Goal: Information Seeking & Learning: Learn about a topic

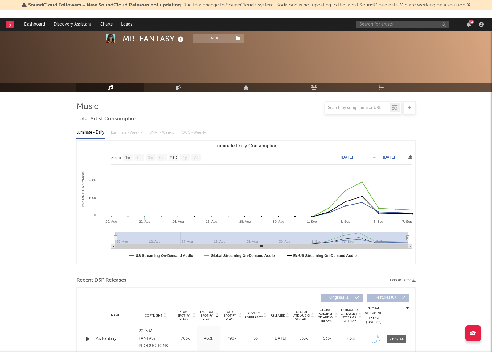
select select "1w"
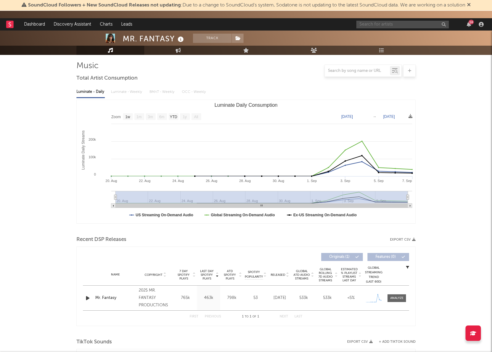
click at [366, 27] on input "text" at bounding box center [403, 25] width 93 height 8
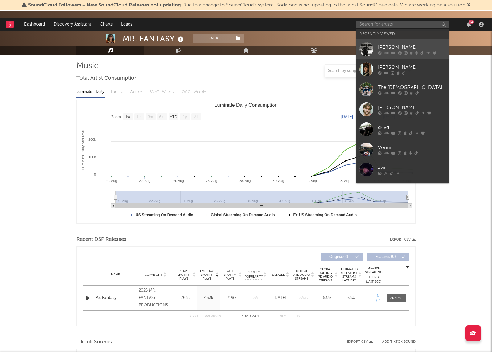
click at [384, 49] on div "[PERSON_NAME]" at bounding box center [412, 46] width 68 height 7
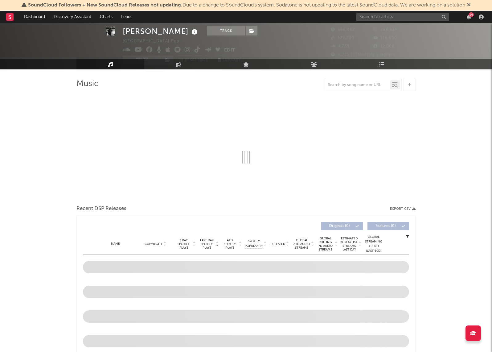
scroll to position [20, 0]
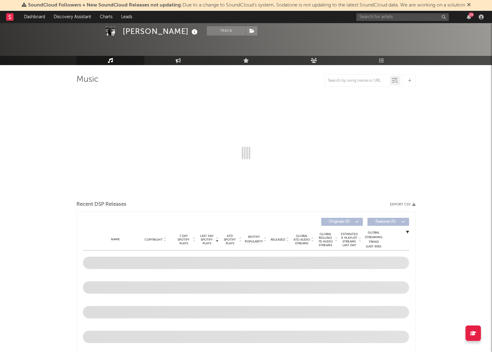
select select "6m"
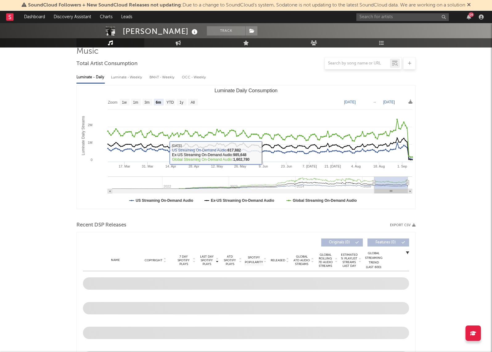
scroll to position [48, 0]
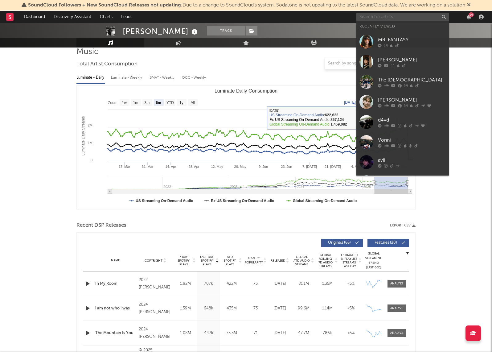
click at [408, 14] on input "text" at bounding box center [403, 17] width 93 height 8
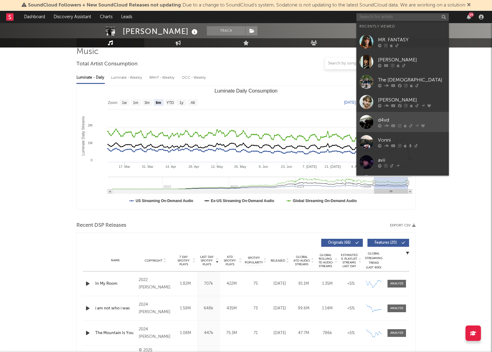
scroll to position [8, 0]
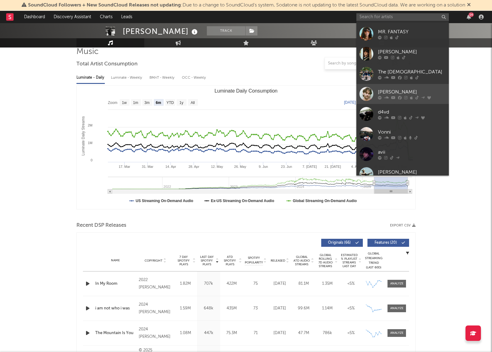
click at [388, 94] on div "[PERSON_NAME]" at bounding box center [412, 91] width 68 height 7
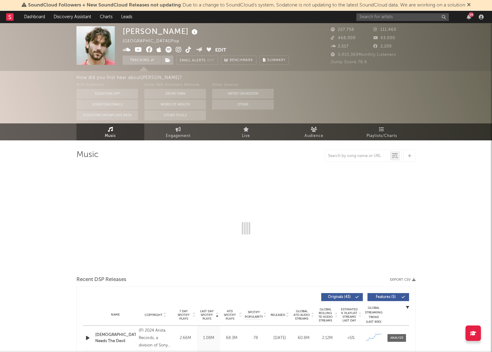
select select "6m"
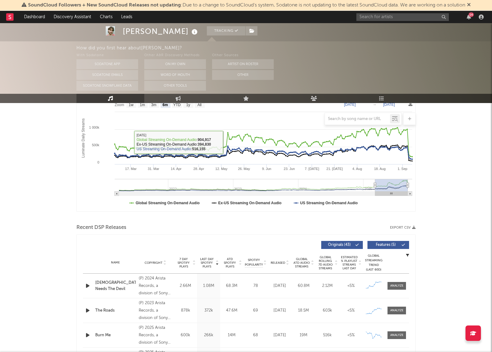
scroll to position [102, 0]
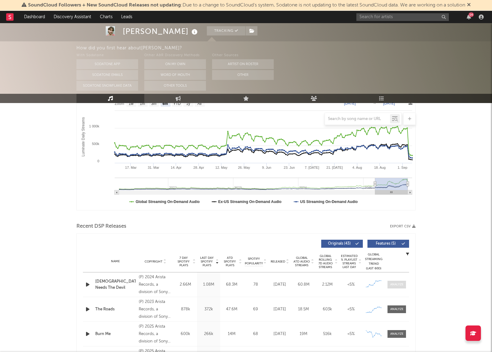
click at [395, 283] on div at bounding box center [397, 284] width 13 height 5
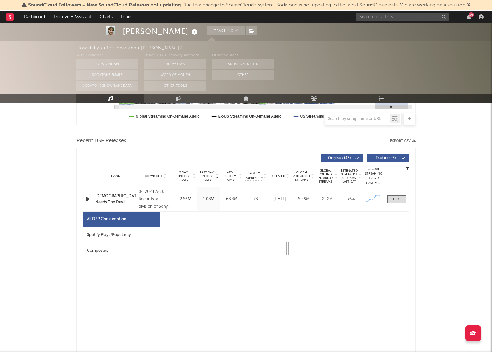
select select "6m"
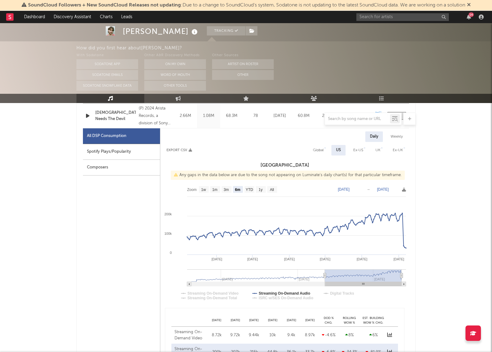
scroll to position [270, 0]
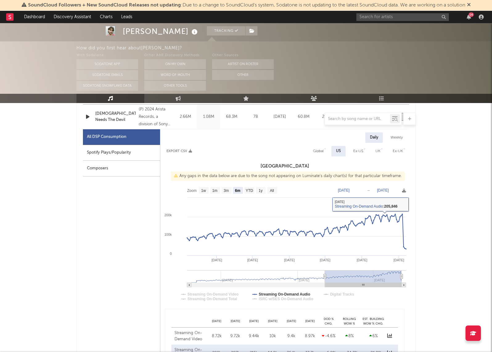
click at [317, 150] on div "Global" at bounding box center [318, 150] width 11 height 7
select select "6m"
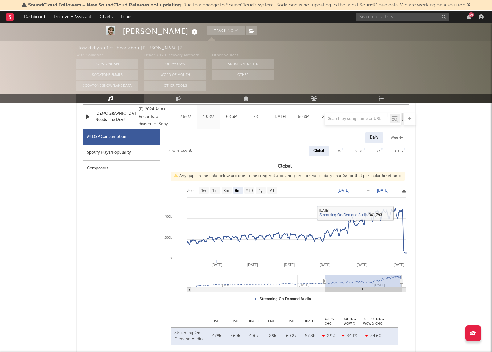
click at [142, 151] on div "Spotify Plays/Popularity" at bounding box center [121, 153] width 77 height 16
select select "6m"
select select "1w"
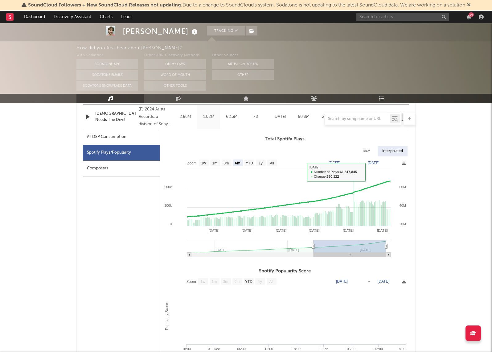
click at [362, 151] on div "Raw" at bounding box center [366, 151] width 16 height 10
select select "6m"
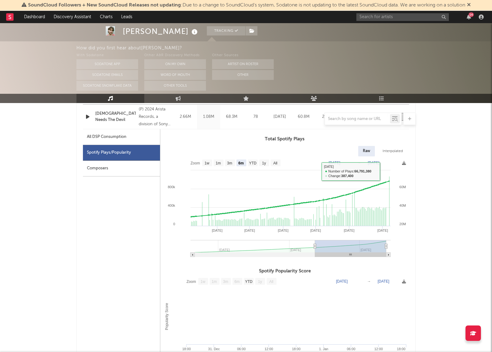
click at [391, 151] on div "Interpolated" at bounding box center [393, 151] width 30 height 10
select select "6m"
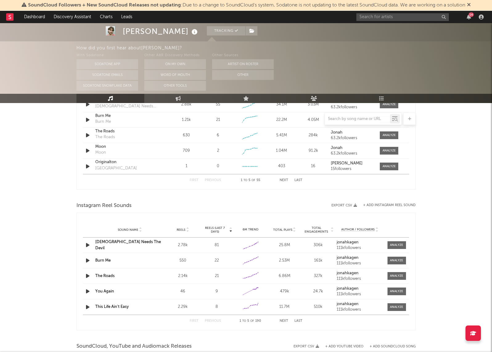
scroll to position [767, 0]
click at [382, 18] on input "text" at bounding box center [403, 17] width 93 height 8
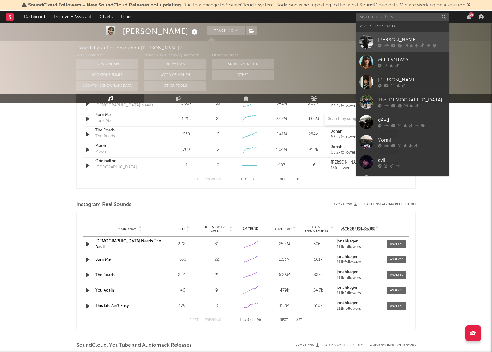
click at [389, 37] on div "[PERSON_NAME]" at bounding box center [412, 39] width 68 height 7
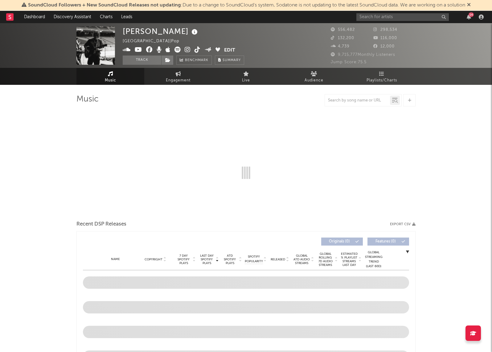
select select "6m"
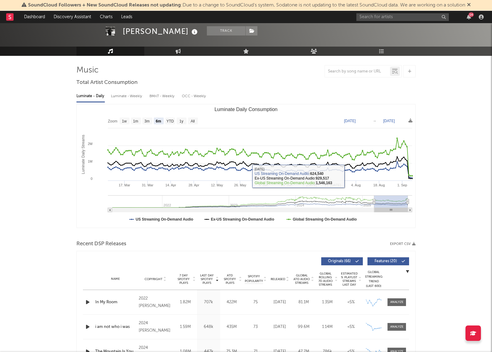
scroll to position [34, 0]
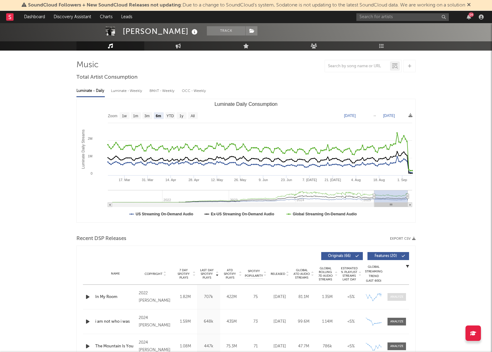
click at [392, 297] on div at bounding box center [397, 297] width 13 height 5
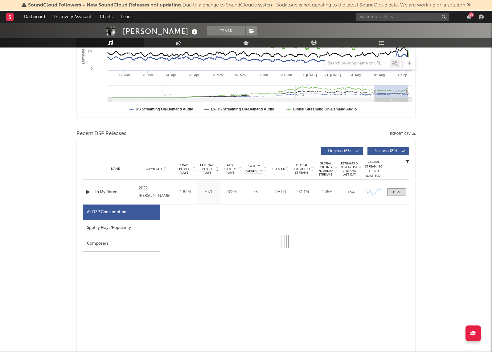
scroll to position [139, 0]
select select "6m"
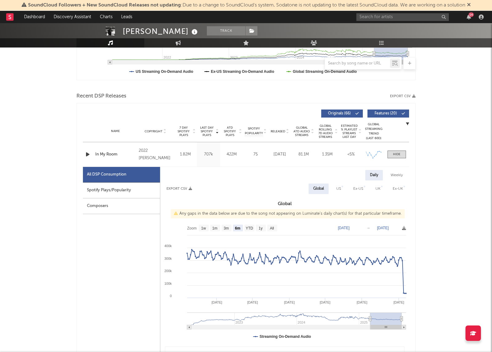
scroll to position [186, 0]
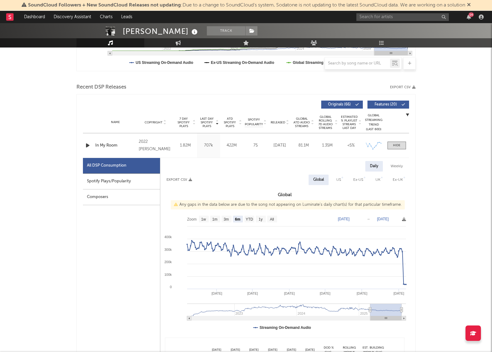
click at [377, 180] on div "UK" at bounding box center [378, 179] width 5 height 7
select select "6m"
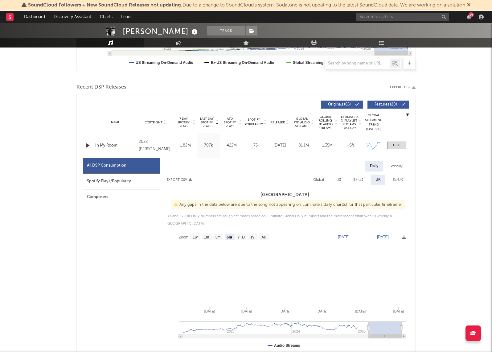
click at [143, 179] on div "Spotify Plays/Popularity" at bounding box center [121, 182] width 77 height 16
select select "6m"
select select "1w"
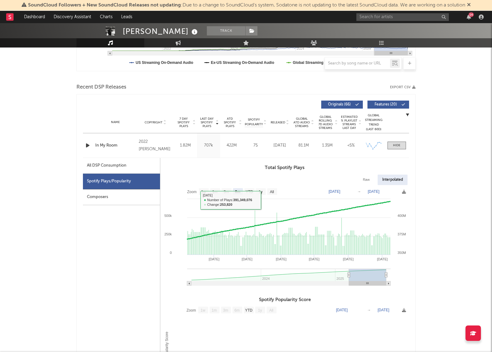
click at [370, 178] on div "Raw" at bounding box center [366, 180] width 16 height 10
select select "6m"
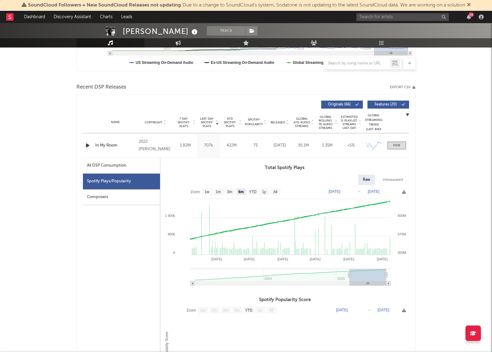
click at [146, 160] on div "All DSP Consumption" at bounding box center [121, 166] width 77 height 16
select select "6m"
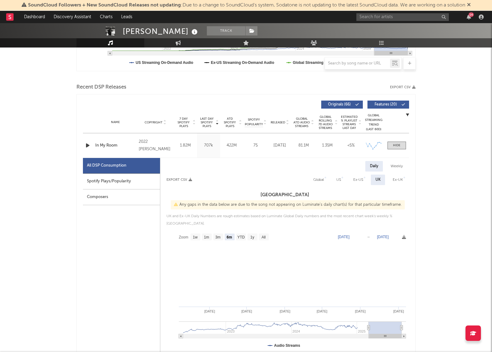
click at [360, 179] on div "Ex-US" at bounding box center [359, 179] width 10 height 7
select select "6m"
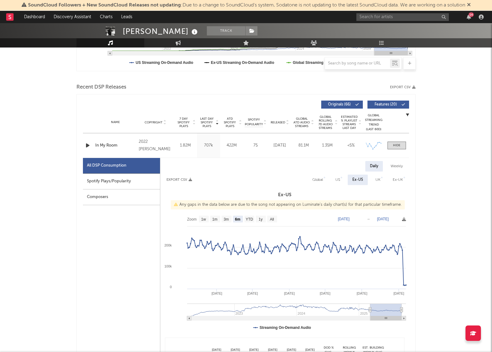
click at [339, 181] on div "US" at bounding box center [338, 179] width 5 height 7
select select "6m"
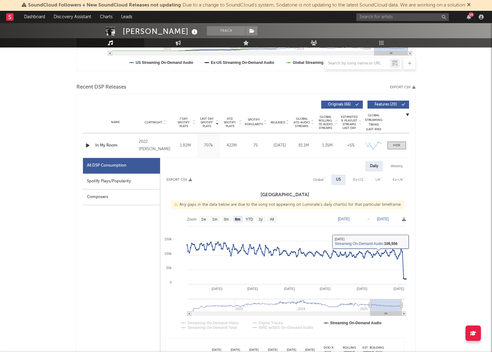
click at [355, 178] on div "Ex-US" at bounding box center [359, 179] width 10 height 7
select select "6m"
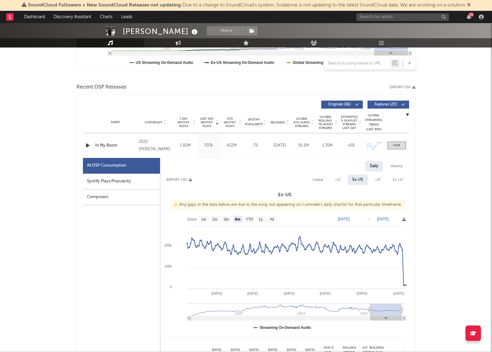
click at [403, 179] on div "Ex-UK" at bounding box center [397, 180] width 19 height 10
select select "6m"
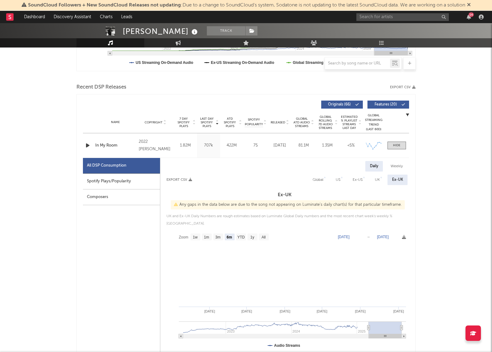
click at [358, 178] on div "Ex-US" at bounding box center [358, 179] width 10 height 7
select select "6m"
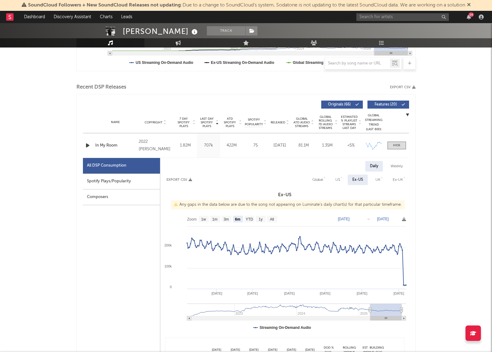
click at [392, 168] on div "Weekly" at bounding box center [397, 166] width 22 height 10
select select "6m"
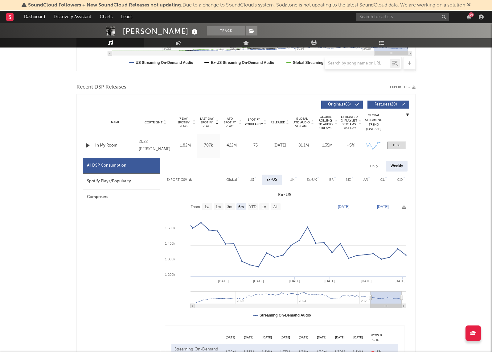
click at [251, 182] on div "US" at bounding box center [252, 179] width 5 height 7
select select "6m"
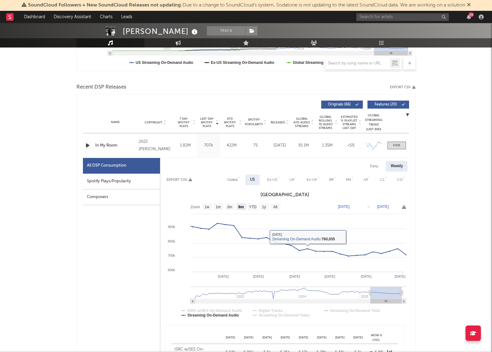
click at [275, 177] on div "Ex-US" at bounding box center [272, 179] width 10 height 7
select select "6m"
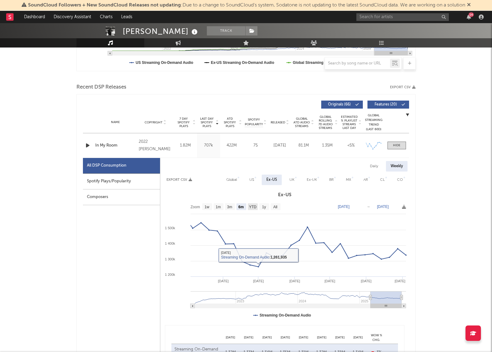
click at [252, 205] on text "YTD" at bounding box center [252, 207] width 7 height 4
select select "YTD"
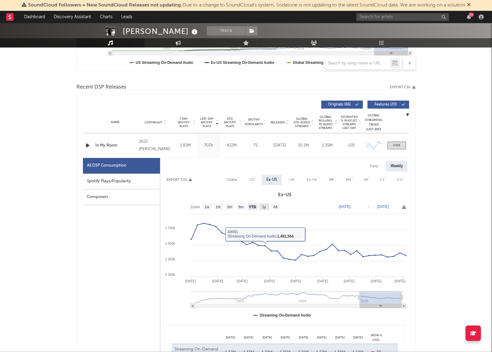
click at [267, 205] on rect at bounding box center [264, 206] width 10 height 7
select select "All"
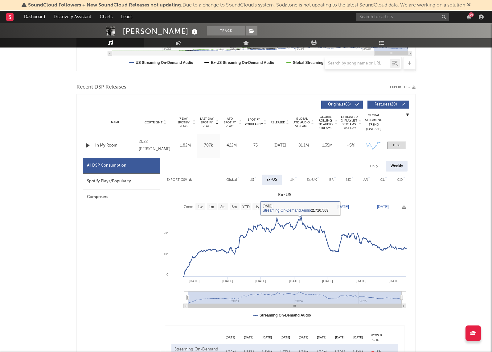
click at [251, 180] on div "US" at bounding box center [252, 179] width 5 height 7
select select "All"
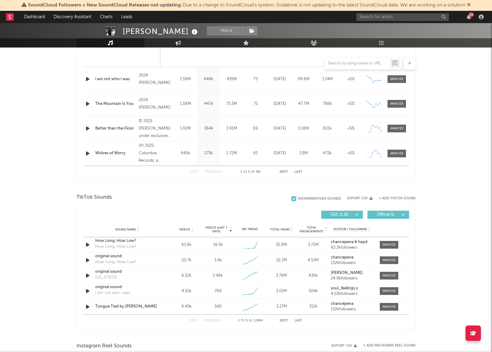
scroll to position [570, 0]
click at [391, 81] on div at bounding box center [397, 79] width 13 height 5
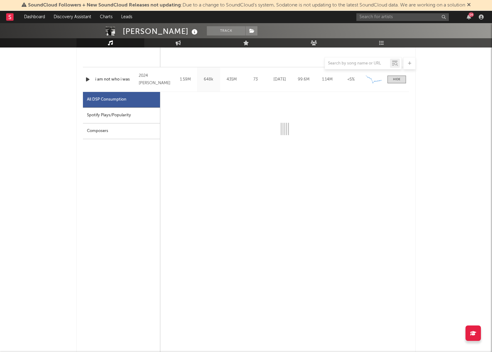
select select "6m"
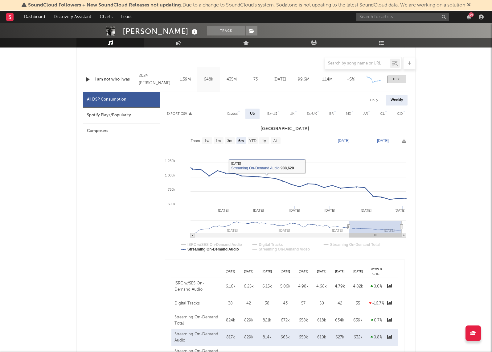
click at [295, 111] on div at bounding box center [296, 112] width 2 height 2
select select "6m"
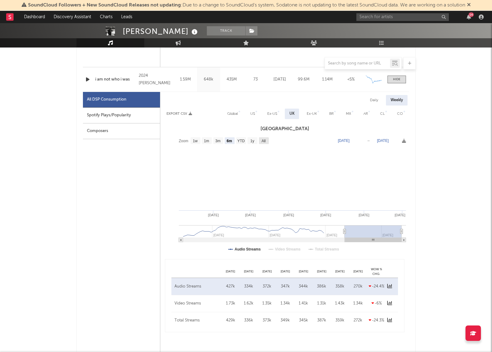
click at [263, 140] on text "All" at bounding box center [264, 141] width 4 height 4
select select "All"
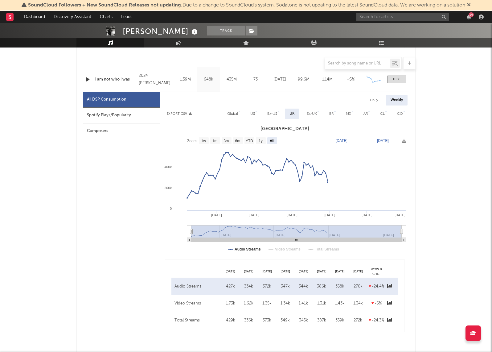
click at [275, 109] on div "Ex-US" at bounding box center [272, 114] width 19 height 10
select select "All"
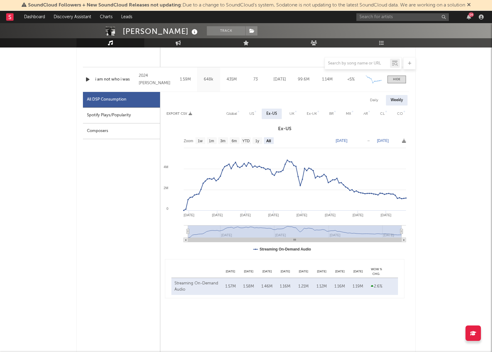
click at [375, 98] on div "Daily" at bounding box center [375, 100] width 18 height 10
select select "All"
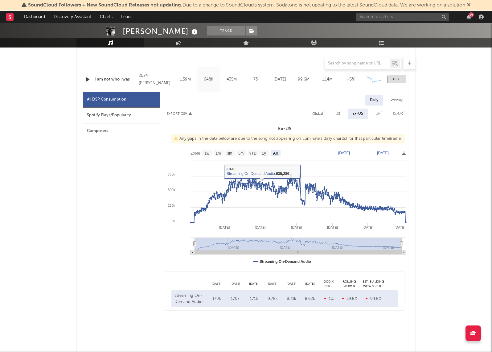
click at [317, 114] on div "Global" at bounding box center [317, 113] width 11 height 7
select select "All"
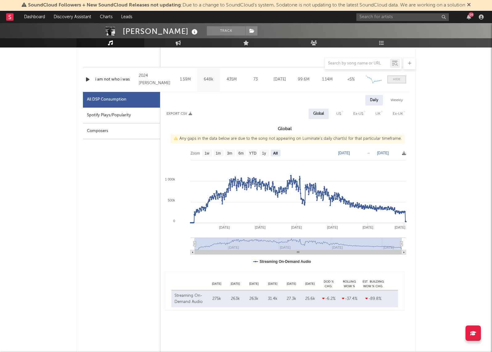
click at [399, 81] on div at bounding box center [396, 79] width 7 height 5
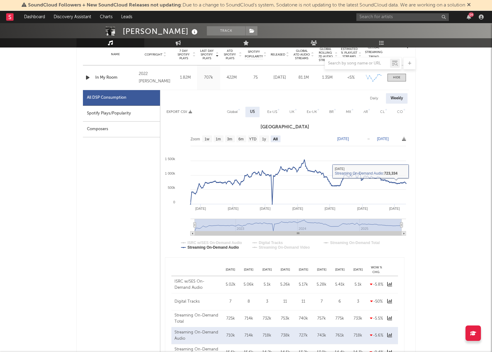
scroll to position [230, 0]
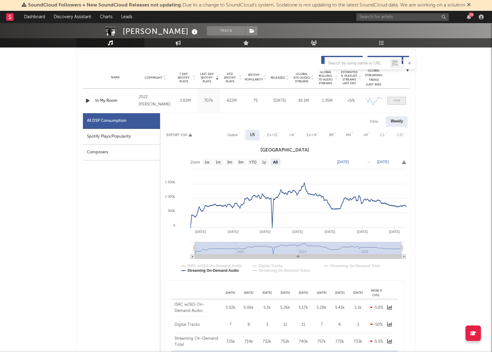
click at [401, 102] on span at bounding box center [397, 101] width 19 height 8
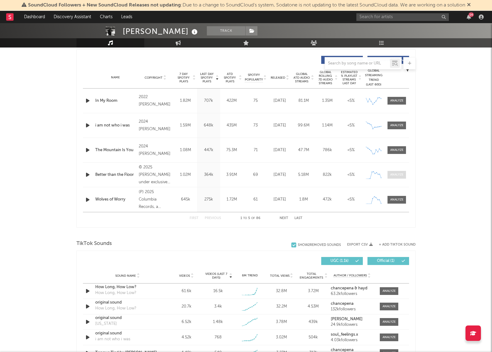
click at [396, 177] on div at bounding box center [397, 174] width 13 height 5
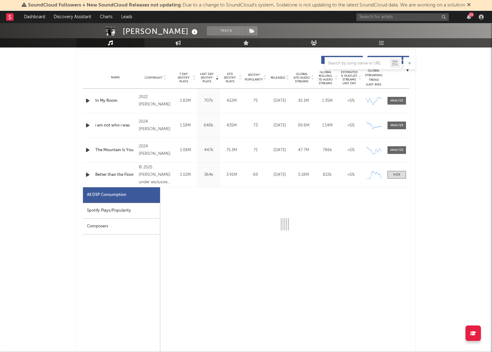
select select "1w"
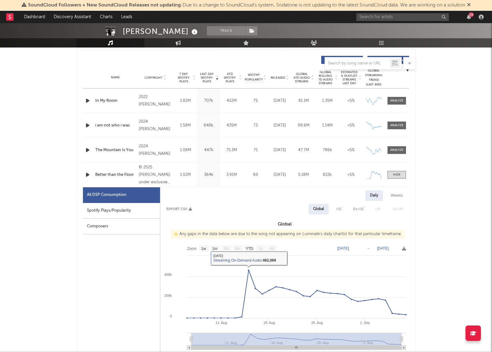
click at [362, 208] on div "Ex-US" at bounding box center [359, 208] width 10 height 7
select select "1w"
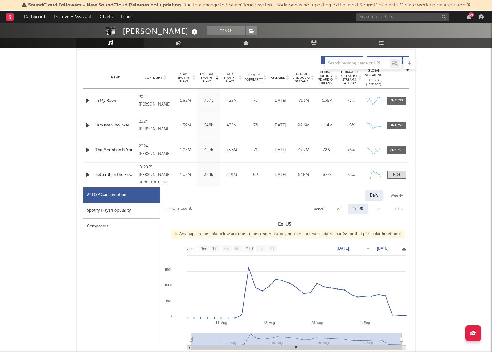
click at [341, 204] on div "US" at bounding box center [338, 209] width 14 height 10
select select "1w"
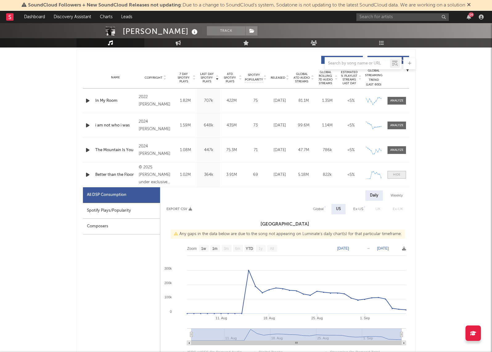
click at [396, 174] on div at bounding box center [396, 174] width 7 height 5
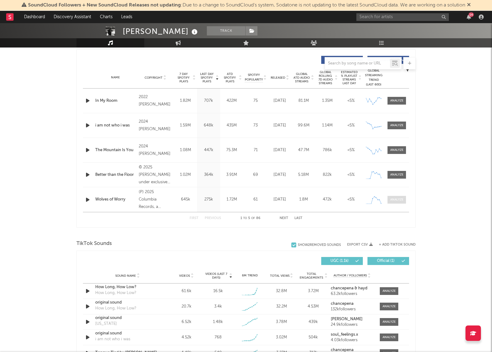
click at [397, 199] on div at bounding box center [397, 199] width 13 height 5
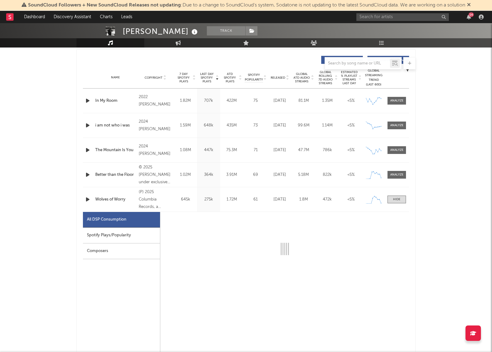
select select "1w"
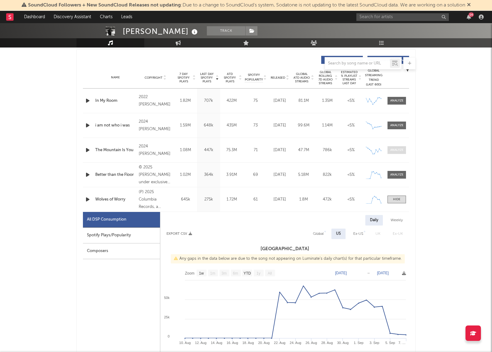
click at [399, 149] on div at bounding box center [397, 150] width 13 height 5
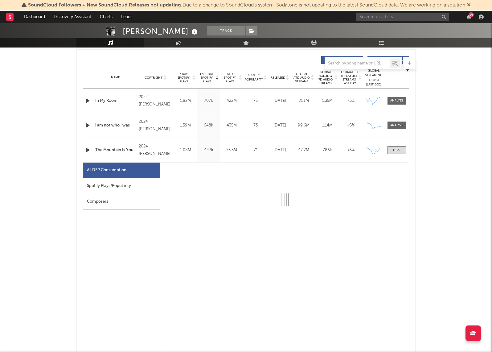
select select "6m"
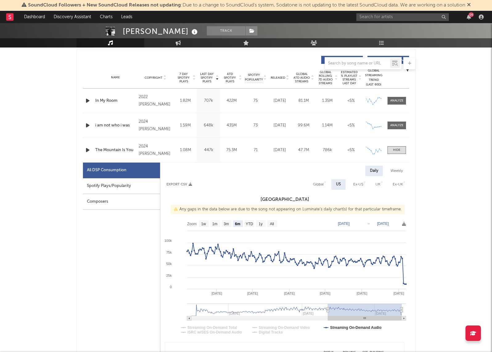
click at [136, 188] on div "Spotify Plays/Popularity" at bounding box center [121, 186] width 77 height 16
select select "6m"
select select "1w"
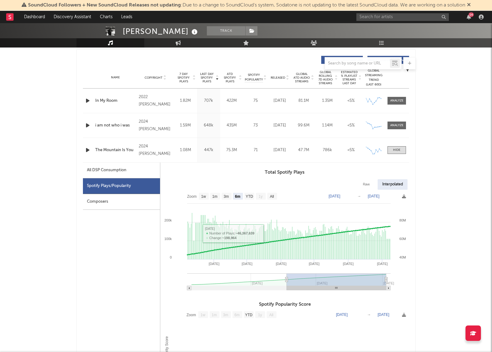
click at [133, 170] on div "All DSP Consumption" at bounding box center [121, 171] width 77 height 16
select select "6m"
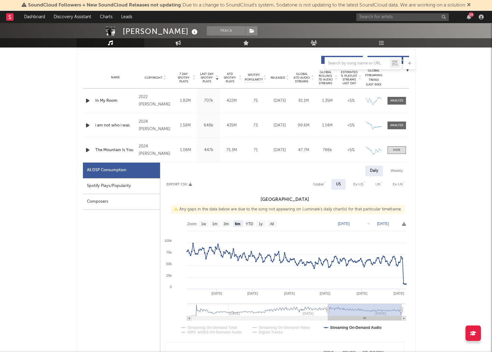
click at [363, 183] on div "Ex-US" at bounding box center [359, 184] width 10 height 7
select select "6m"
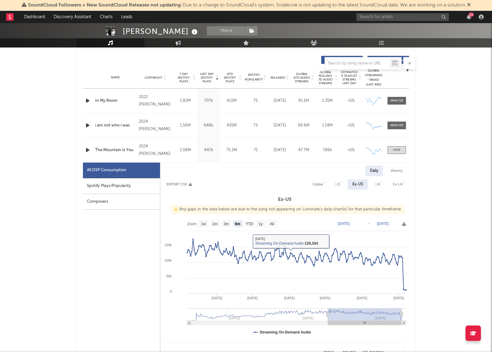
click at [319, 180] on div "Global" at bounding box center [318, 184] width 20 height 10
select select "6m"
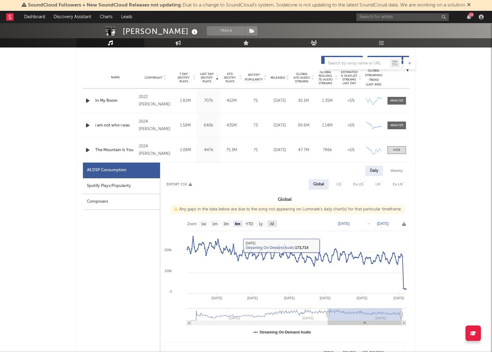
click at [271, 223] on text "All" at bounding box center [272, 224] width 4 height 4
select select "All"
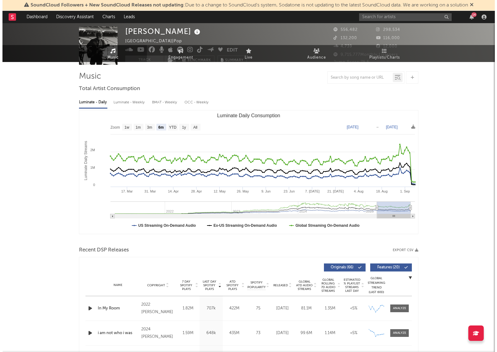
scroll to position [0, 0]
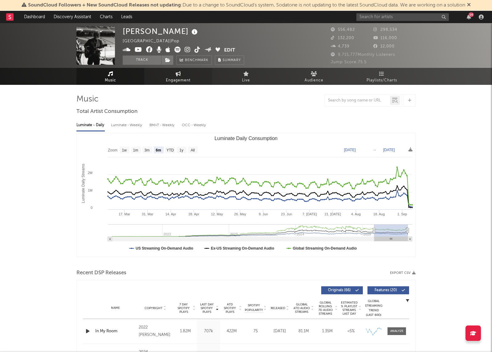
click at [182, 76] on link "Engagement" at bounding box center [178, 76] width 68 height 17
select select "1m"
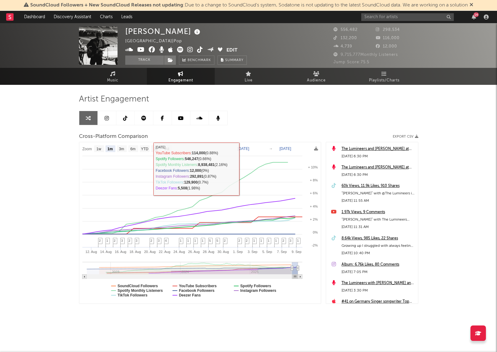
click at [123, 112] on link at bounding box center [125, 118] width 19 height 14
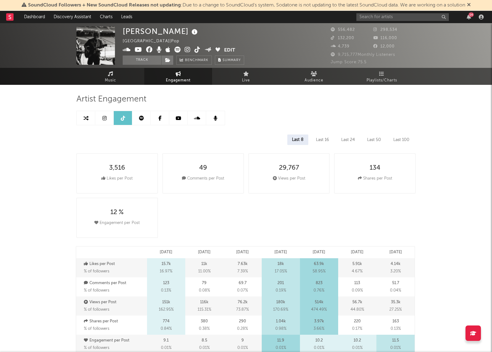
select select "6m"
click at [399, 138] on div "Last 100" at bounding box center [401, 140] width 25 height 10
click at [299, 138] on div "Last 8" at bounding box center [298, 140] width 20 height 10
click at [392, 140] on div "Last 100" at bounding box center [401, 140] width 25 height 10
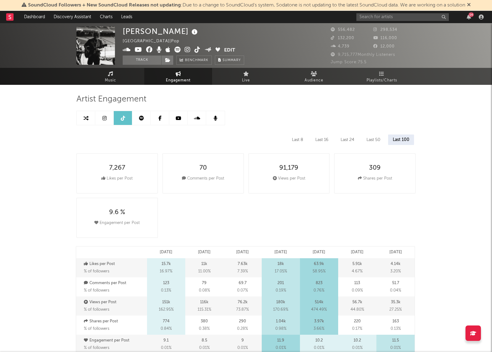
click at [294, 137] on div "Last 8" at bounding box center [298, 140] width 20 height 10
click at [403, 143] on div "Last 100" at bounding box center [401, 140] width 25 height 10
click at [360, 139] on div "Last 8 Last 16 Last 24 Last 50 Last 100" at bounding box center [246, 140] width 339 height 10
click at [373, 136] on div "Last 50" at bounding box center [373, 140] width 23 height 10
click at [346, 137] on div "Last 24" at bounding box center [348, 140] width 23 height 10
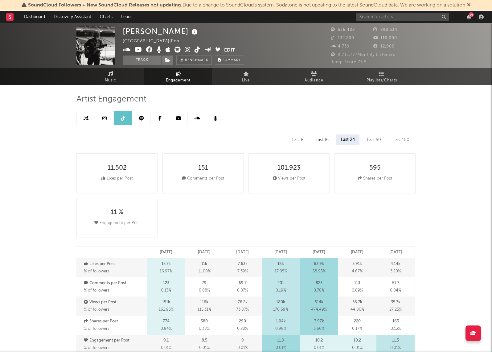
click at [317, 140] on div "Last 16" at bounding box center [322, 140] width 22 height 10
click at [408, 142] on div "Last 100" at bounding box center [401, 140] width 25 height 10
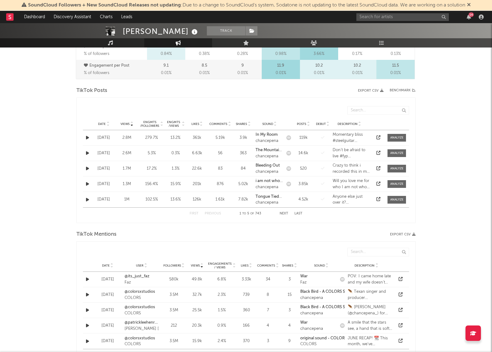
scroll to position [276, 0]
click at [197, 262] on div "Views" at bounding box center [196, 264] width 15 height 5
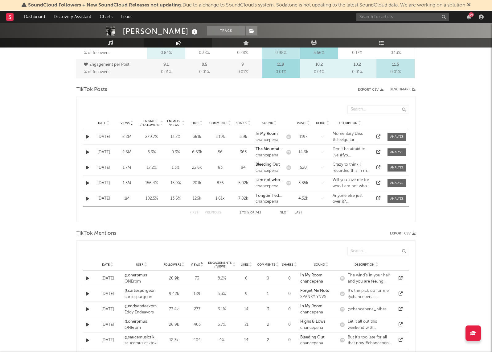
click at [197, 262] on div "Views" at bounding box center [196, 264] width 15 height 5
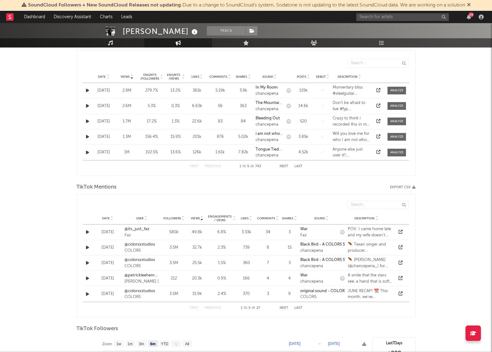
scroll to position [323, 0]
click at [265, 219] on span "Comments" at bounding box center [266, 218] width 18 height 4
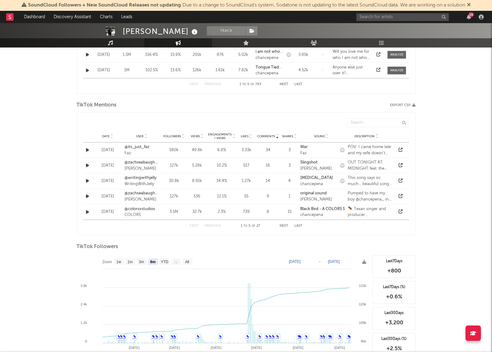
scroll to position [453, 0]
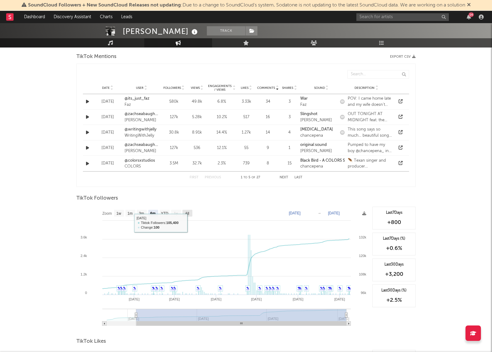
click at [189, 215] on text "All" at bounding box center [187, 213] width 4 height 4
select select "All"
type input "[DATE]"
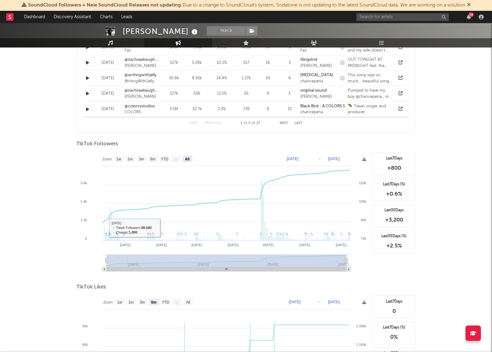
scroll to position [552, 0]
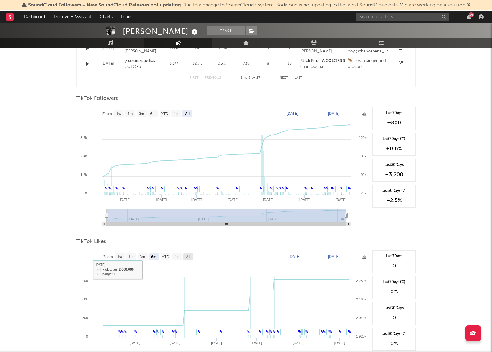
click at [188, 255] on text "All" at bounding box center [188, 257] width 4 height 4
select select "All"
type input "[DATE]"
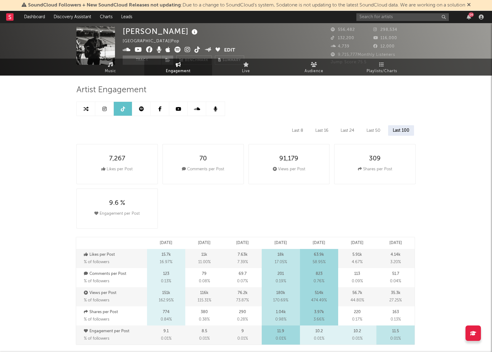
scroll to position [0, 0]
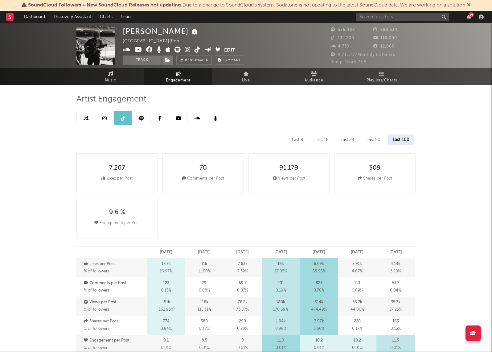
click at [106, 118] on icon at bounding box center [104, 118] width 4 height 5
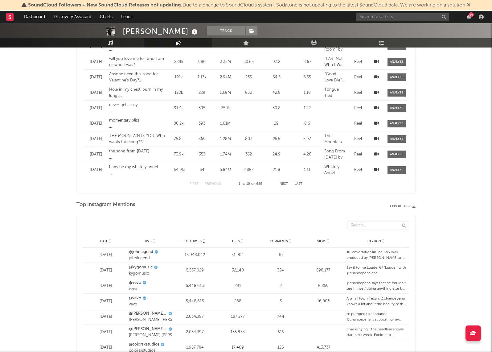
scroll to position [579, 0]
click at [241, 241] on icon at bounding box center [242, 242] width 3 height 2
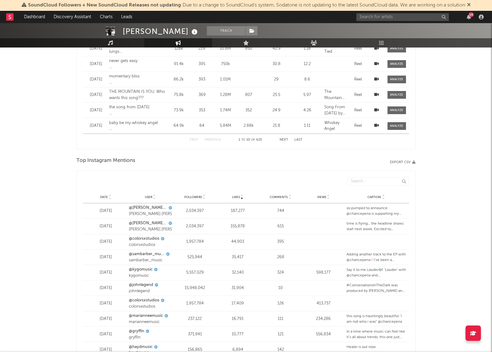
scroll to position [624, 0]
click at [109, 199] on div "Date User Followers Likes Comments Views Caption" at bounding box center [246, 196] width 326 height 12
click at [108, 196] on div at bounding box center [110, 195] width 4 height 5
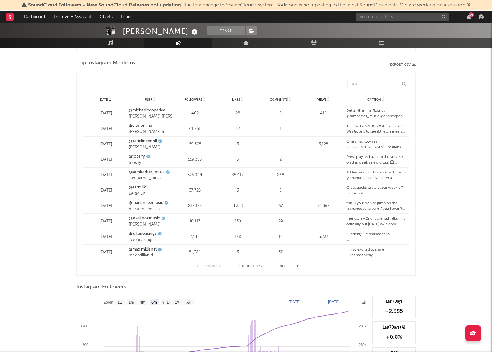
scroll to position [830, 0]
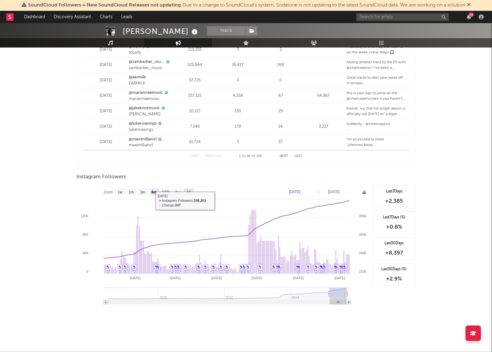
click at [191, 194] on rect at bounding box center [189, 191] width 10 height 7
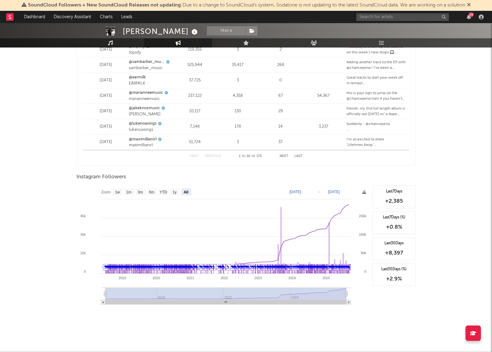
select select "All"
type input "[DATE]"
click at [175, 191] on text "1y" at bounding box center [175, 192] width 4 height 4
select select "1y"
type input "[DATE]"
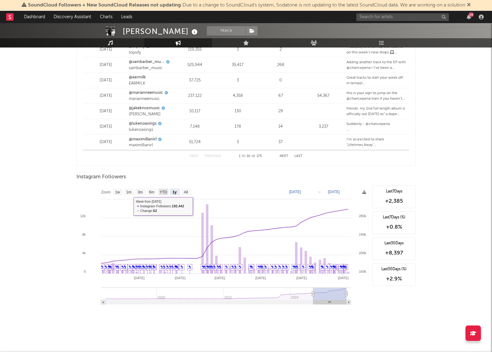
click at [159, 191] on rect at bounding box center [164, 191] width 10 height 7
select select "YTD"
type input "[DATE]"
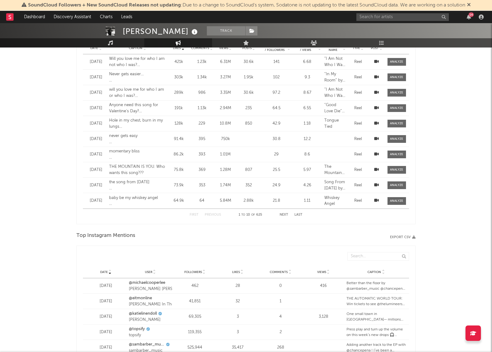
scroll to position [484, 0]
